Goal: Transaction & Acquisition: Book appointment/travel/reservation

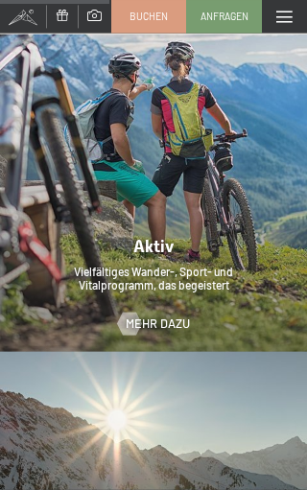
scroll to position [2000, 0]
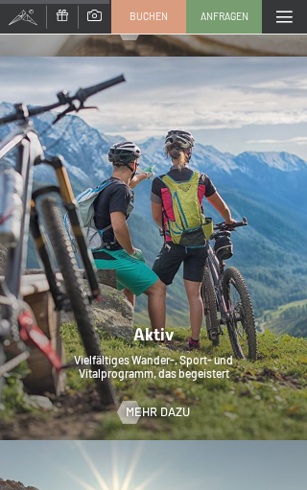
click at [146, 20] on span "Buchen" at bounding box center [149, 17] width 38 height 14
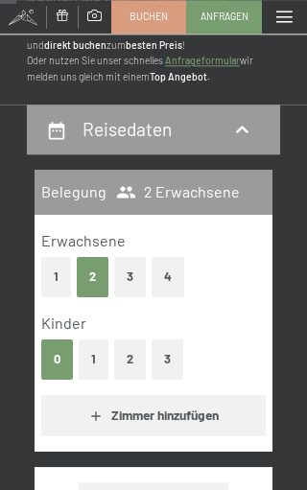
scroll to position [95, 0]
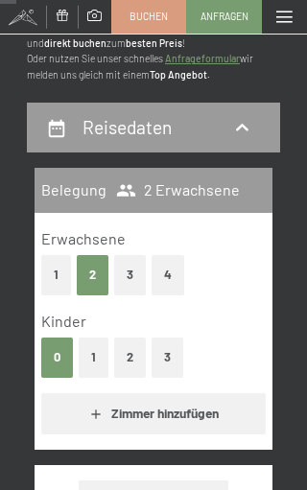
click at [131, 271] on button "3" at bounding box center [130, 274] width 32 height 39
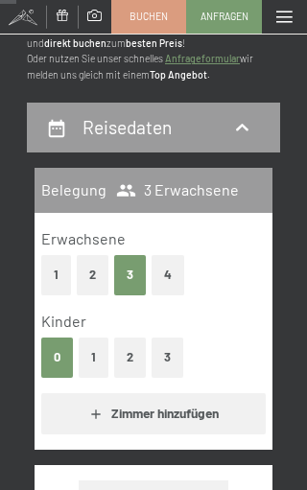
click at [97, 359] on button "1" at bounding box center [94, 357] width 30 height 39
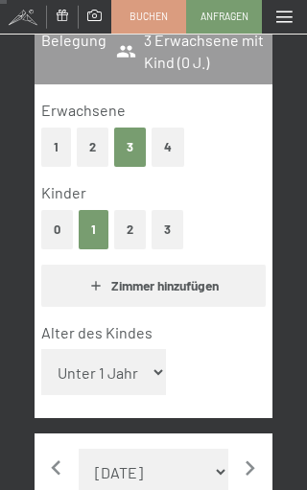
scroll to position [265, 0]
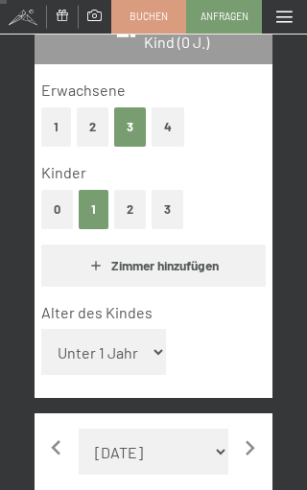
click at [141, 342] on select "Unter 1 Jahr 1 Jahr 2 Jahre 3 Jahre 4 Jahre 5 Jahre 6 Jahre 7 Jahre 8 Jahre 9 J…" at bounding box center [103, 352] width 125 height 46
select select "8"
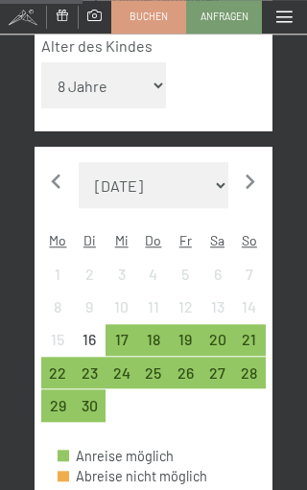
scroll to position [541, 0]
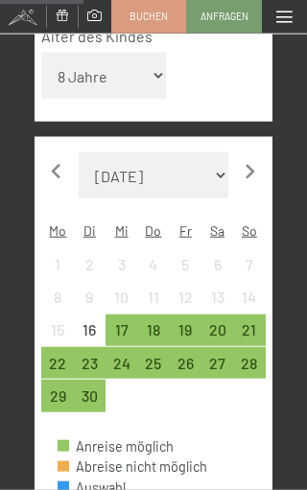
click at [250, 157] on icon "button" at bounding box center [250, 172] width 30 height 30
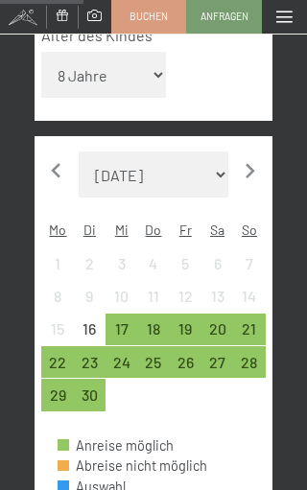
select select "[DATE]"
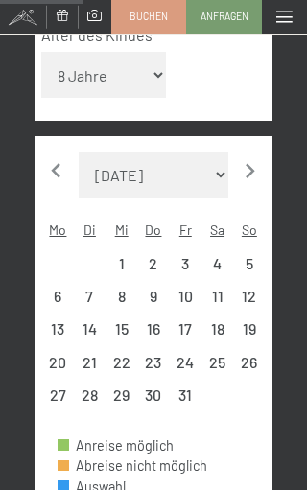
select select "[DATE]"
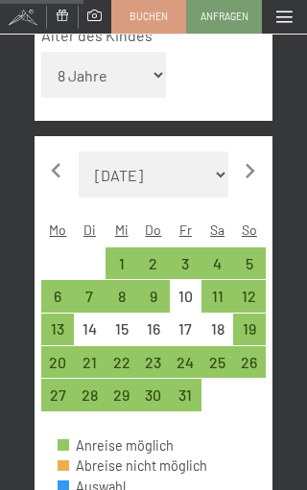
click at [213, 289] on div "11" at bounding box center [217, 303] width 28 height 28
select select "[DATE]"
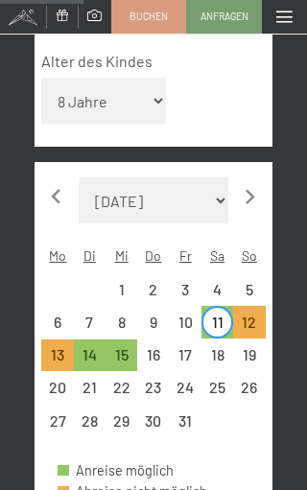
click at [93, 347] on div "14" at bounding box center [90, 361] width 28 height 28
select select "[DATE]"
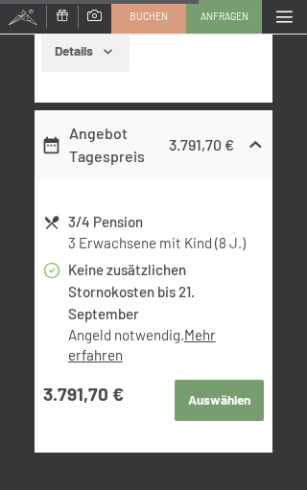
scroll to position [2116, 0]
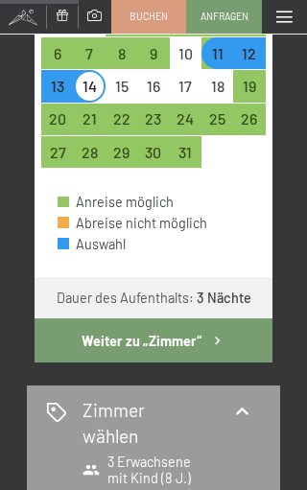
click at [190, 319] on button "Weiter zu „Zimmer“" at bounding box center [154, 341] width 238 height 44
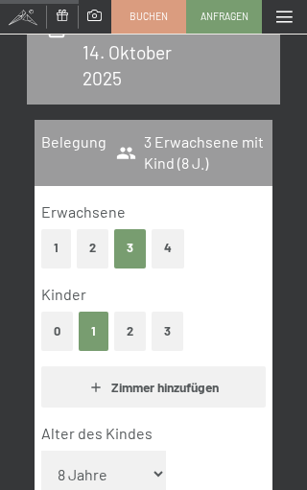
select select "[DATE]"
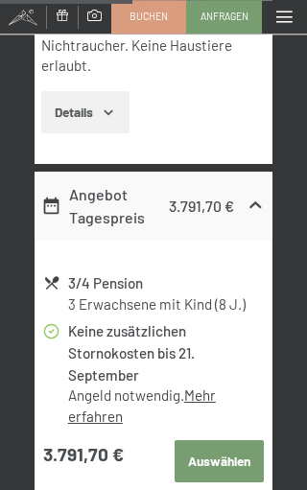
scroll to position [1151, 0]
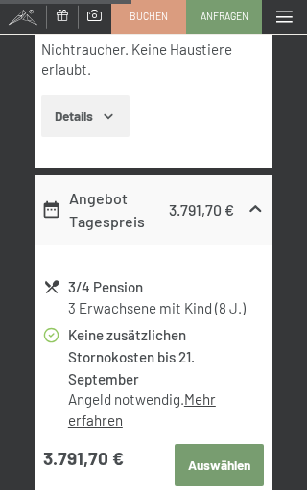
click at [257, 206] on icon at bounding box center [255, 209] width 12 height 7
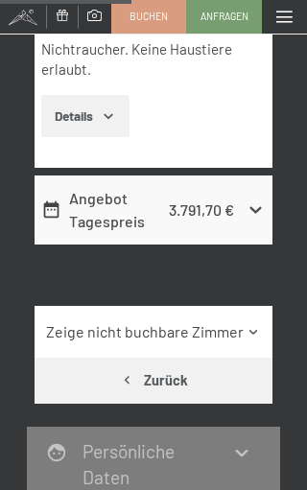
click at [255, 200] on icon at bounding box center [256, 210] width 20 height 20
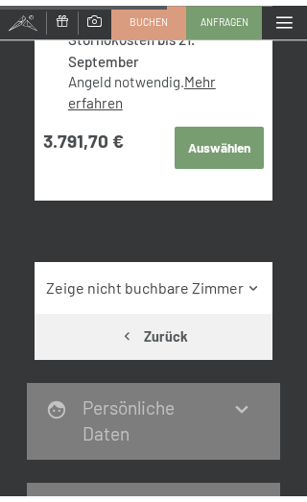
scroll to position [1457, 0]
